Goal: Transaction & Acquisition: Purchase product/service

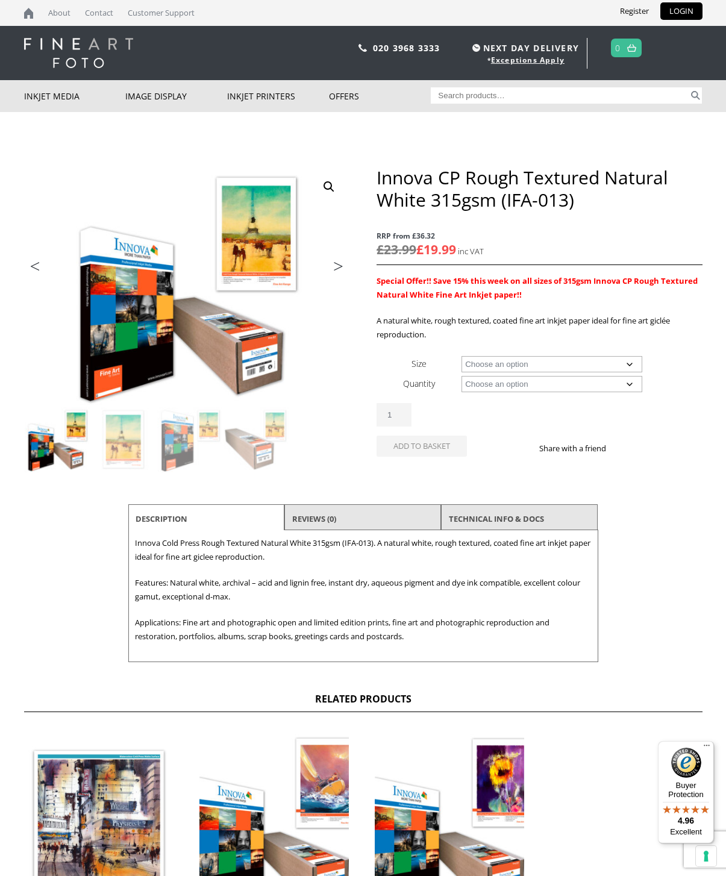
click at [639, 364] on select "Choose an option A4 Sheet A3 Sheet A3+ Sheet A2 Sheet 17" Wide Roll 24" Wide Ro…" at bounding box center [552, 364] width 181 height 16
select select "a3-sheet"
click at [572, 385] on select "Choose an option 25 Sheets" at bounding box center [552, 384] width 181 height 16
select select "25-sheets"
select select "a3-sheet"
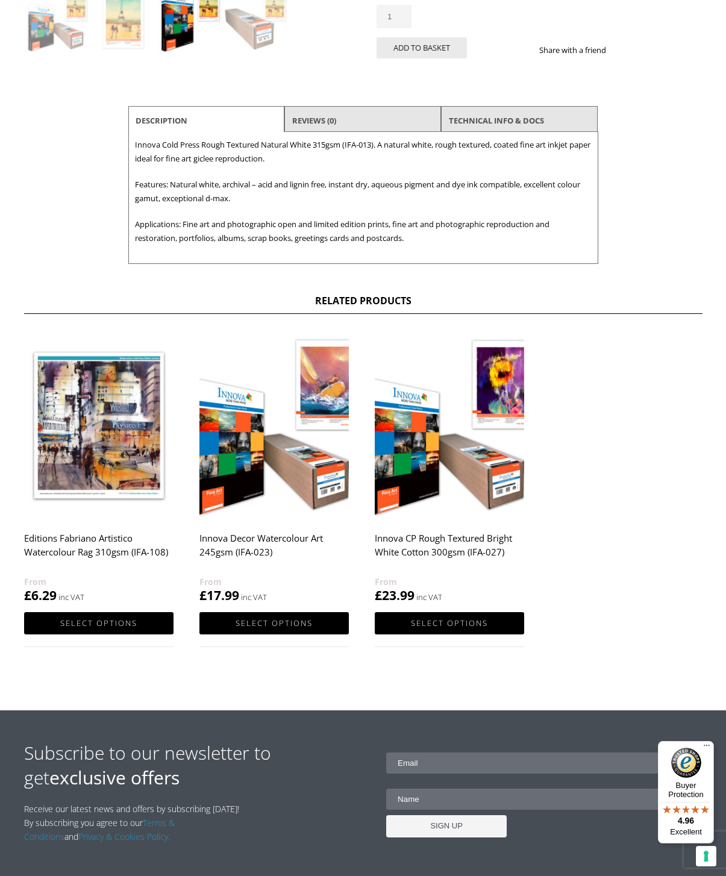
scroll to position [418, 0]
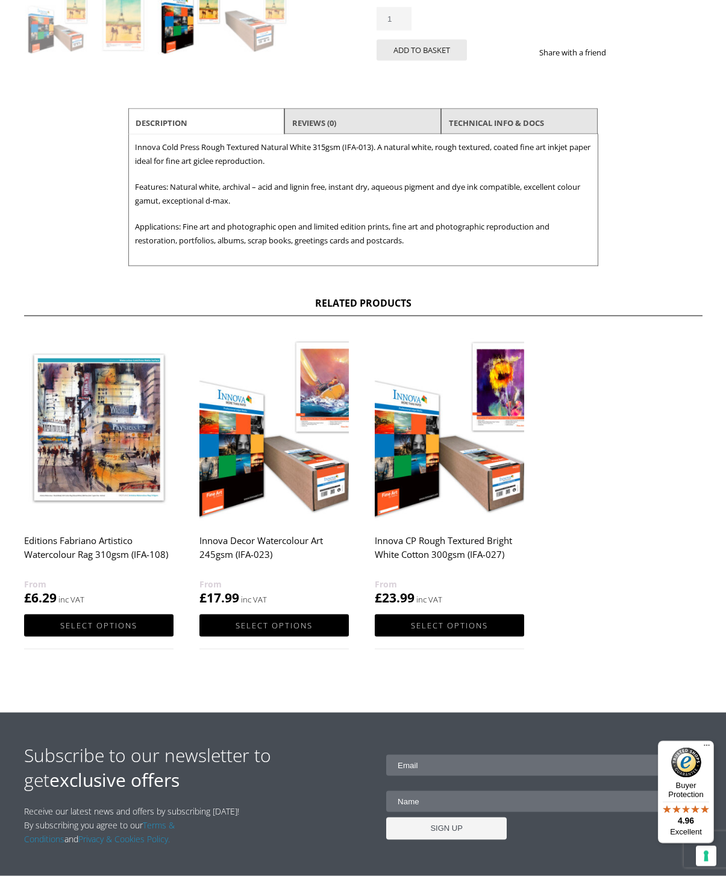
click at [126, 557] on h2 "Editions Fabriano Artistico Watercolour Rag 310gsm (IFA-108)" at bounding box center [98, 553] width 149 height 48
